Goal: Navigation & Orientation: Understand site structure

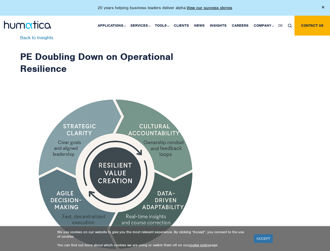
click at [165, 10] on p "20 years helping business leaders deliver alpha. View our success stories" at bounding box center [165, 7] width 135 height 5
click at [113, 25] on link "Applications" at bounding box center [111, 26] width 33 height 20
click at [141, 25] on link "Services" at bounding box center [140, 26] width 25 height 20
click at [163, 25] on link "Tools" at bounding box center [161, 26] width 19 height 20
click at [263, 25] on link "Company" at bounding box center [263, 26] width 25 height 20
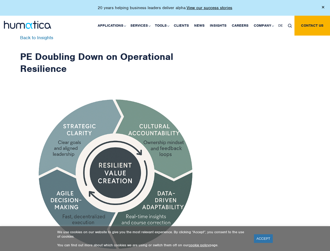
click at [290, 25] on img at bounding box center [290, 26] width 4 height 4
click at [263, 238] on link "ACCEPT" at bounding box center [263, 238] width 19 height 9
